Goal: Complete application form: Complete application form

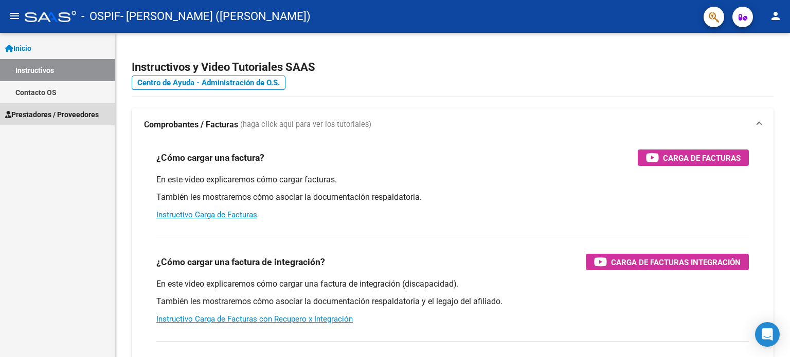
click at [89, 117] on span "Prestadores / Proveedores" at bounding box center [52, 114] width 94 height 11
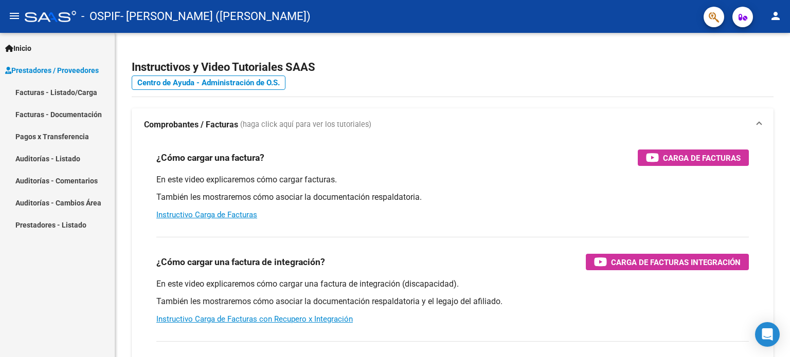
click at [84, 138] on link "Pagos x Transferencia" at bounding box center [57, 136] width 115 height 22
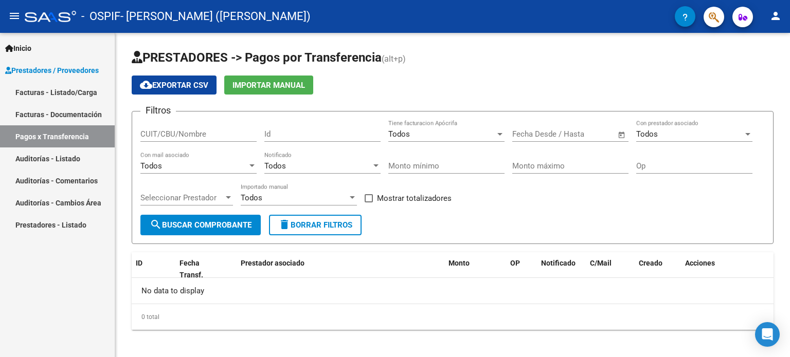
click at [89, 121] on link "Facturas - Documentación" at bounding box center [57, 114] width 115 height 22
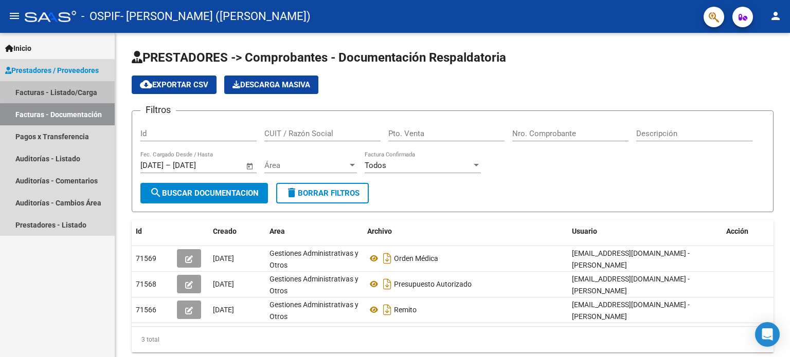
click at [74, 83] on link "Facturas - Listado/Carga" at bounding box center [57, 92] width 115 height 22
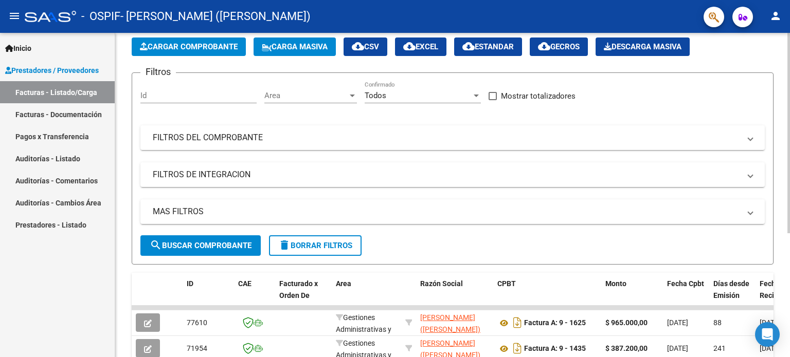
scroll to position [154, 0]
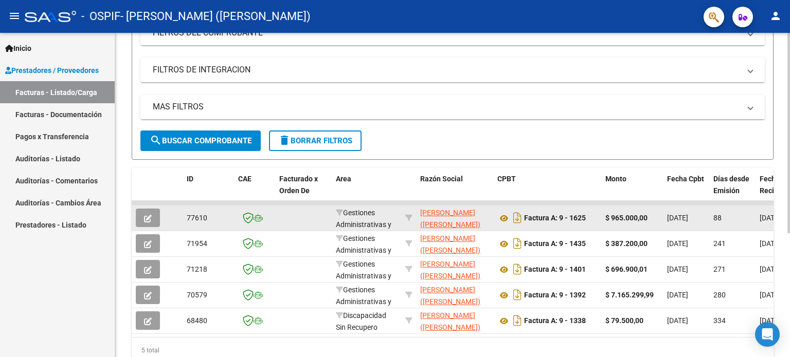
click at [149, 215] on icon "button" at bounding box center [148, 219] width 8 height 8
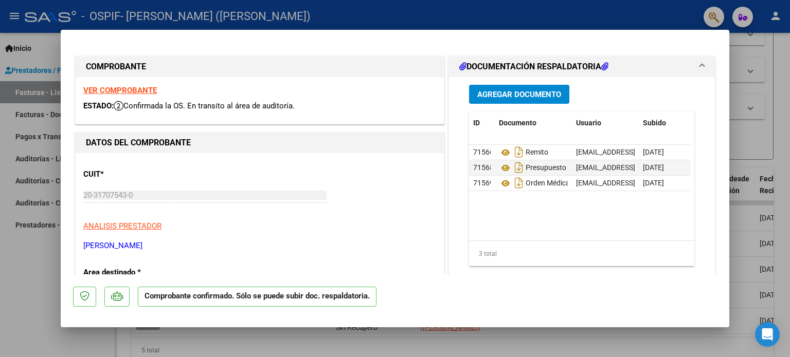
click at [749, 65] on div at bounding box center [395, 178] width 790 height 357
type input "$ 0,00"
